Goal: Task Accomplishment & Management: Manage account settings

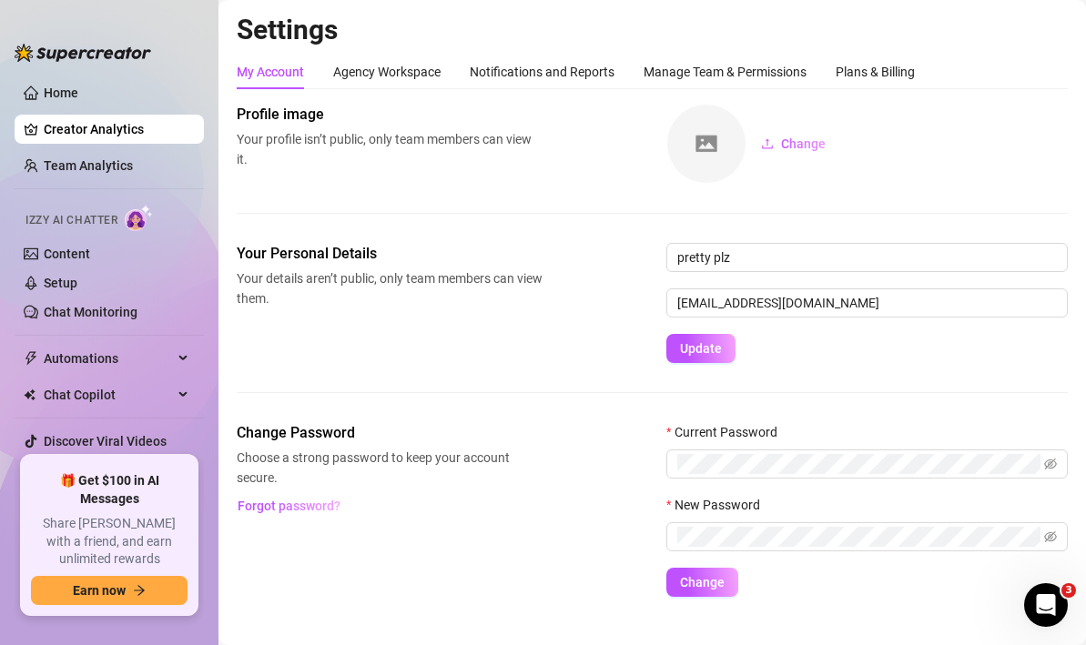
scroll to position [29, 0]
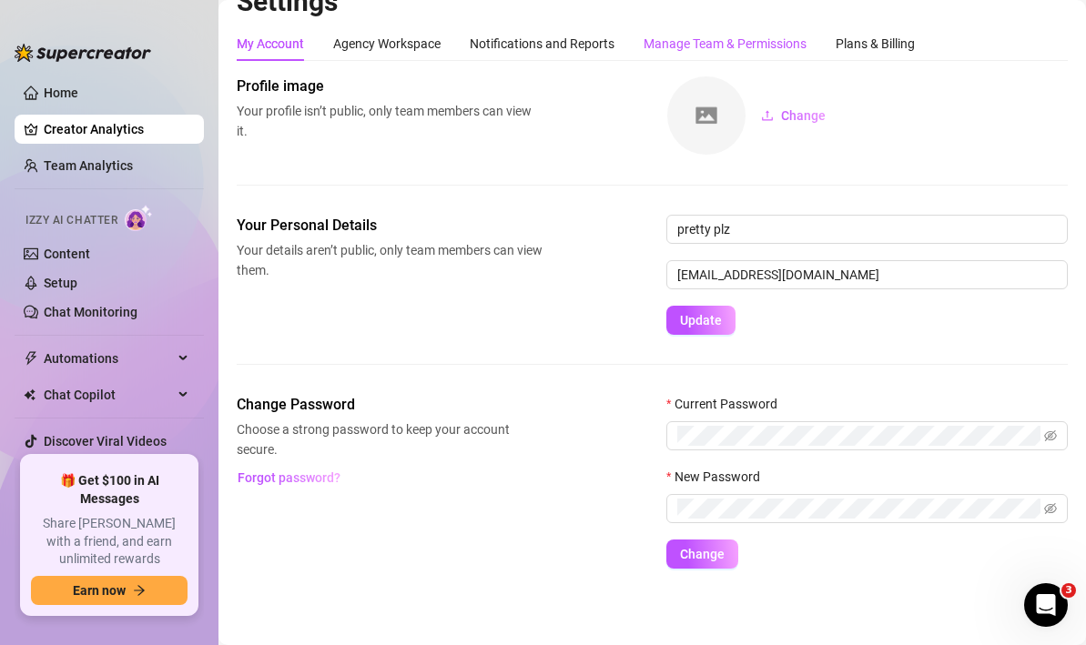
click at [674, 45] on div "Manage Team & Permissions" at bounding box center [724, 44] width 163 height 20
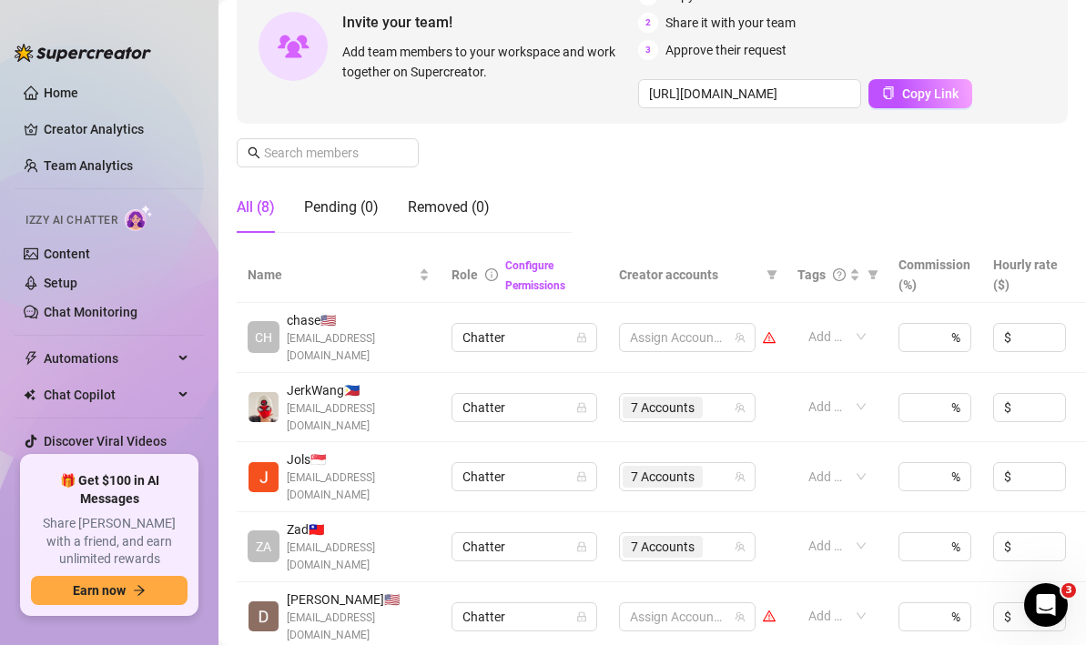
scroll to position [210, 0]
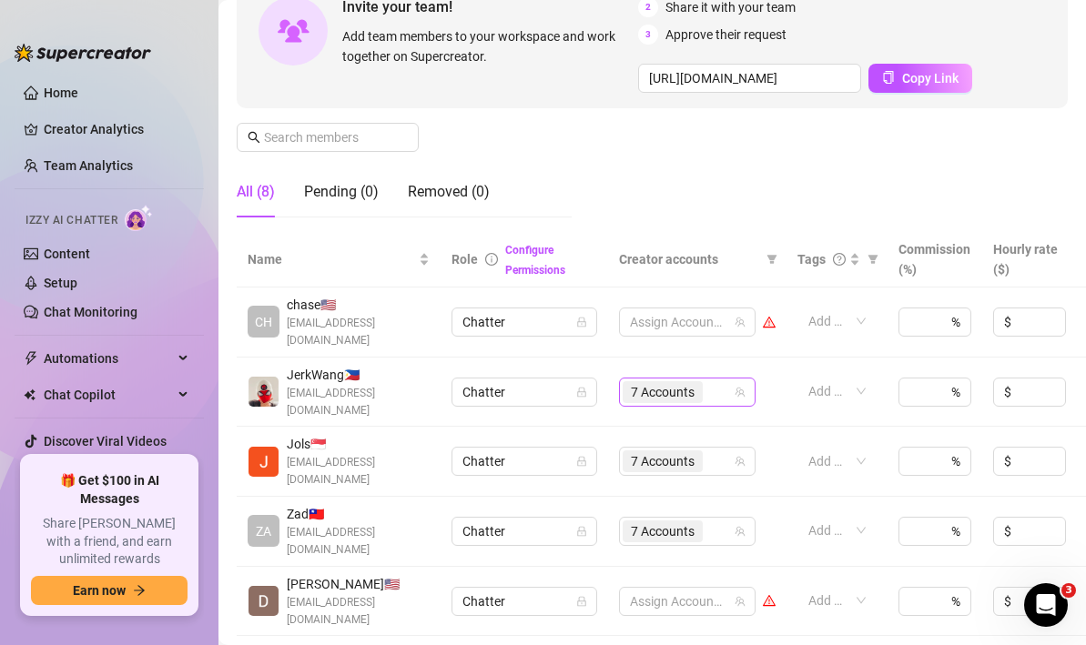
click at [739, 387] on icon "team" at bounding box center [739, 392] width 11 height 11
click at [743, 387] on icon "team" at bounding box center [739, 392] width 11 height 11
click at [741, 387] on icon "team" at bounding box center [739, 392] width 11 height 11
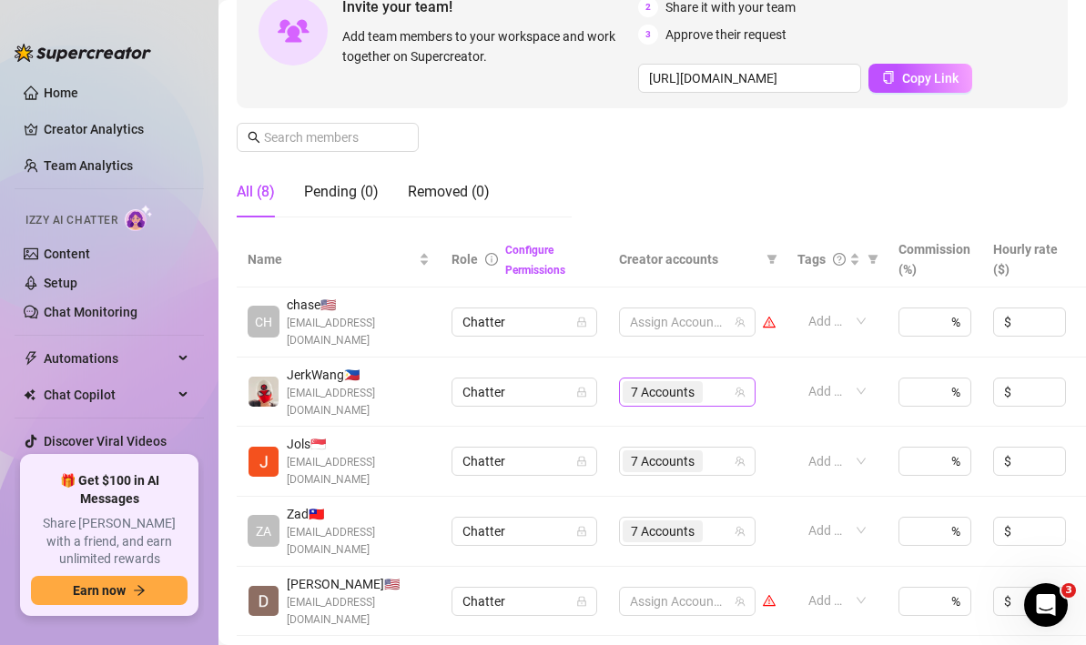
click at [741, 387] on icon "team" at bounding box center [739, 392] width 11 height 11
click at [654, 382] on span "7 Accounts" at bounding box center [663, 392] width 64 height 20
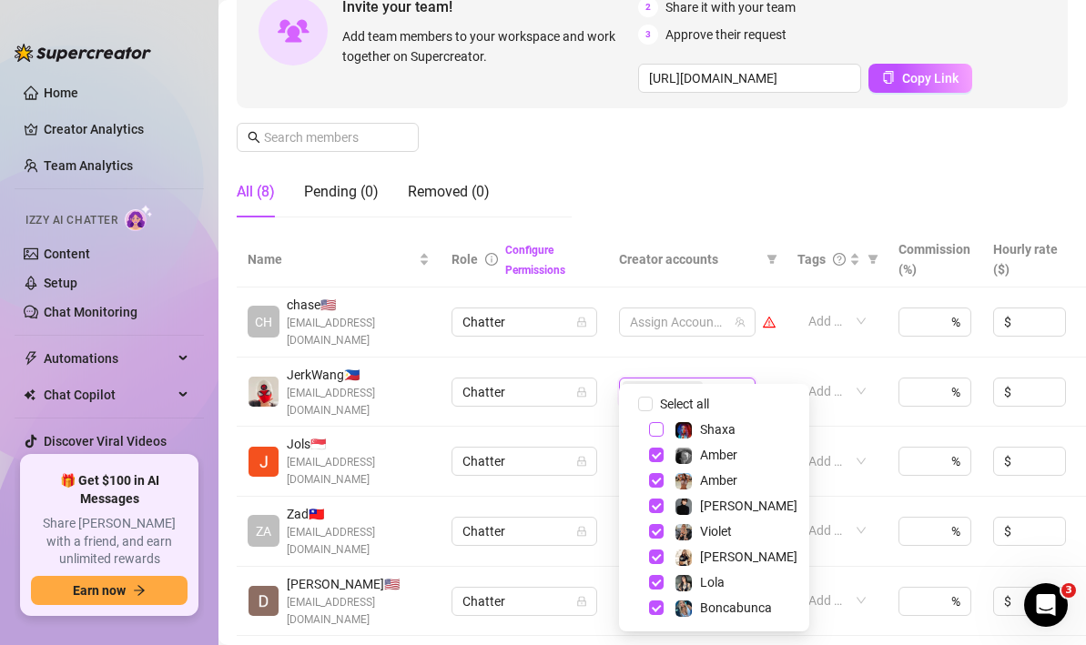
click at [655, 429] on span "Select tree node" at bounding box center [656, 429] width 15 height 15
checkbox input "true"
click at [668, 193] on div "Manage Team Members Manage your team members, their commission and hourly rate,…" at bounding box center [652, 63] width 831 height 338
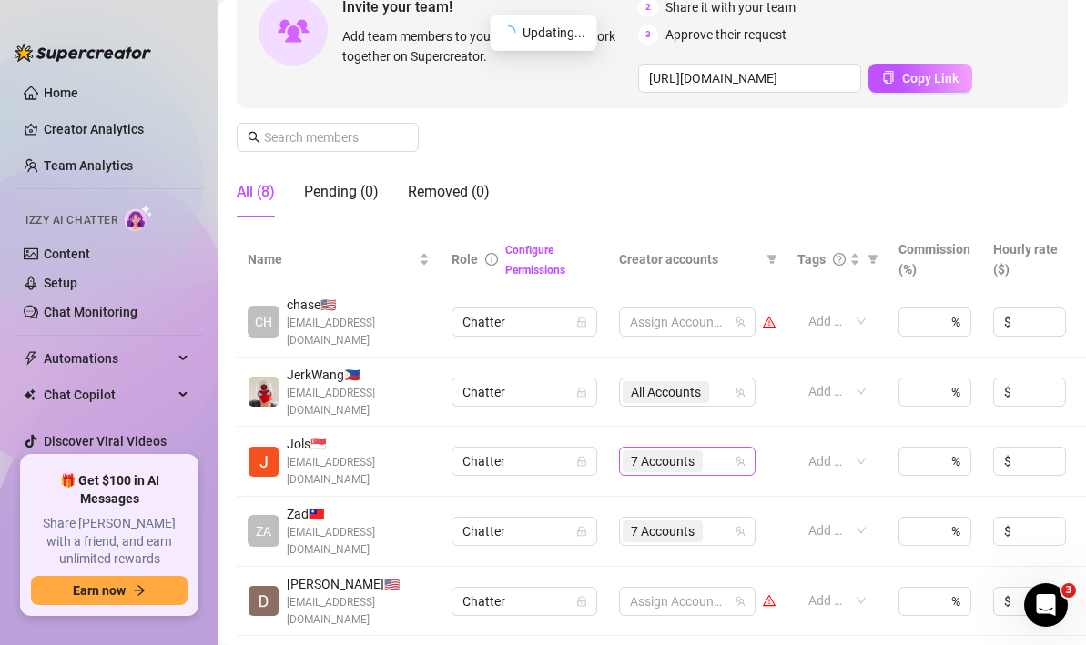
click at [671, 451] on span "7 Accounts" at bounding box center [663, 461] width 64 height 20
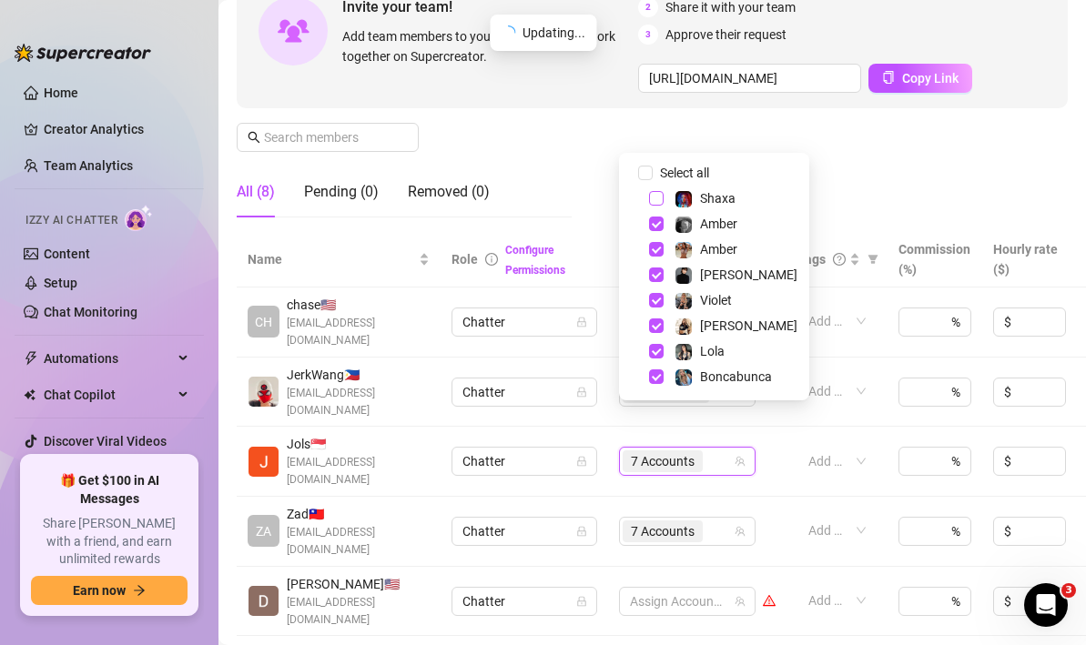
click at [656, 203] on span "Select tree node" at bounding box center [656, 198] width 15 height 15
checkbox input "true"
drag, startPoint x: 586, startPoint y: 177, endPoint x: 662, endPoint y: 468, distance: 300.2
click at [586, 177] on div "Manage Team Members Manage your team members, their commission and hourly rate,…" at bounding box center [652, 63] width 831 height 338
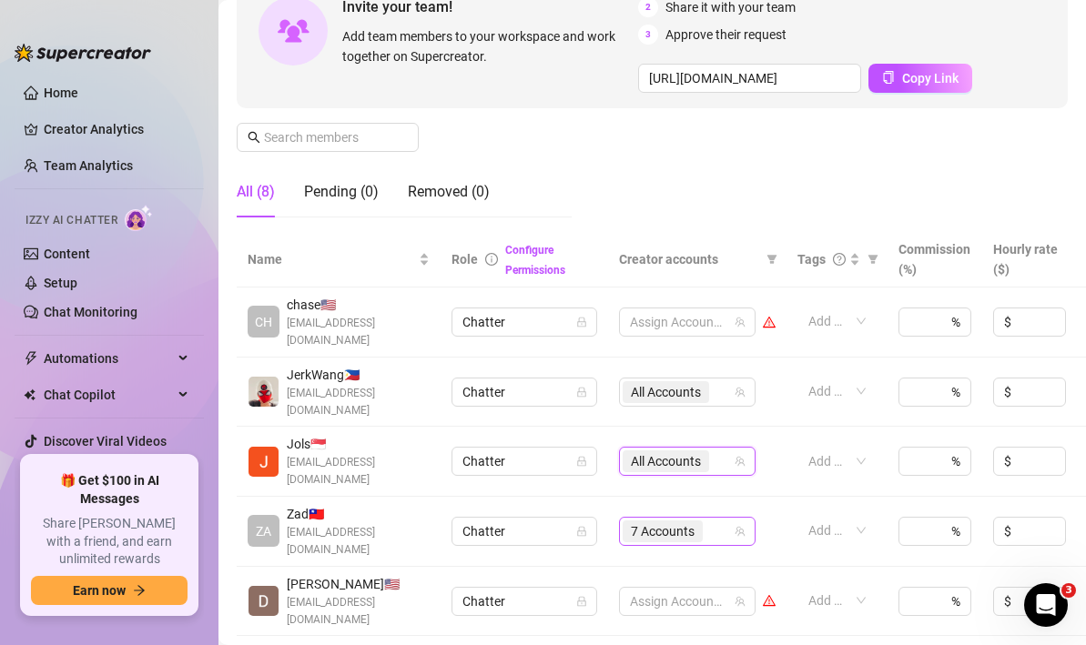
click at [663, 521] on span "7 Accounts" at bounding box center [663, 531] width 64 height 20
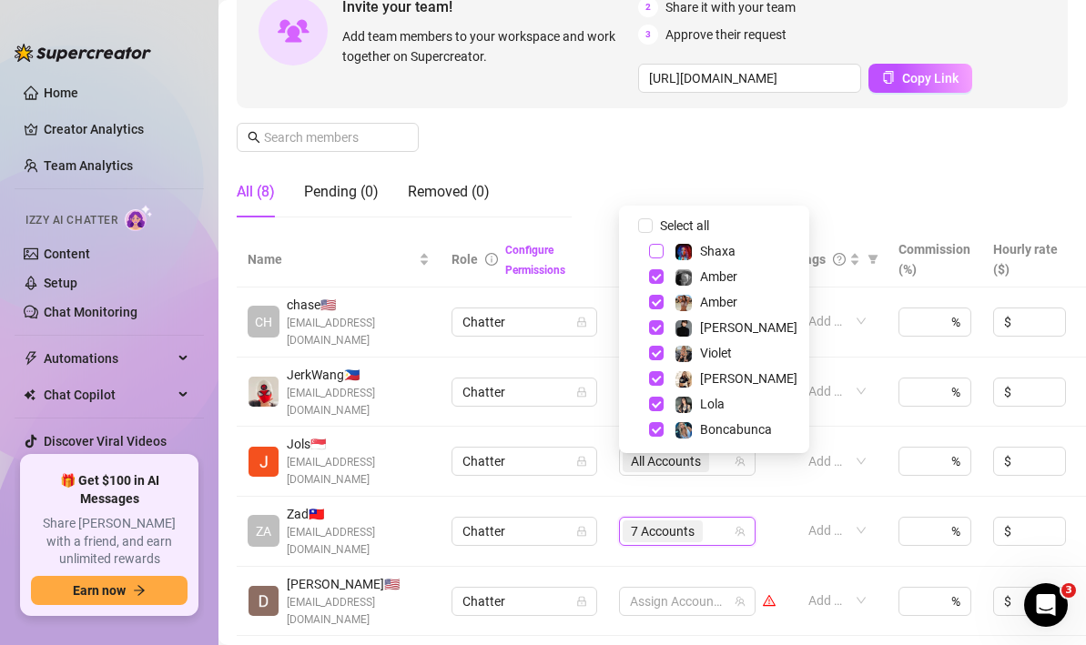
click at [653, 252] on span "Select tree node" at bounding box center [656, 251] width 15 height 15
checkbox input "true"
click at [639, 167] on div "Manage Team Members Manage your team members, their commission and hourly rate,…" at bounding box center [652, 63] width 831 height 338
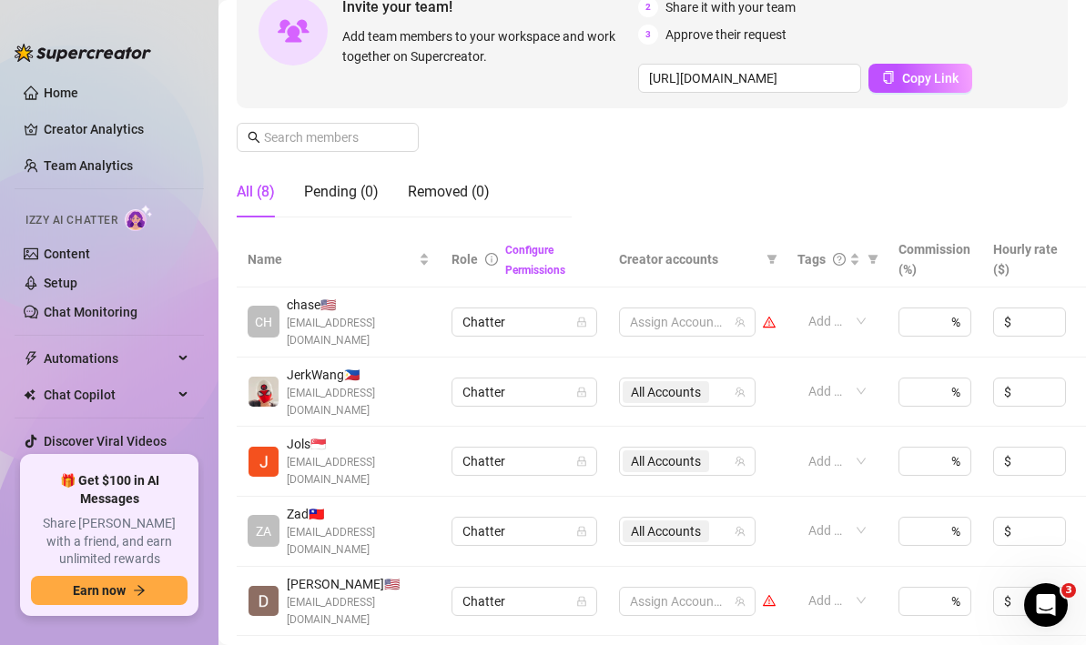
scroll to position [394, 0]
